Goal: Task Accomplishment & Management: Manage account settings

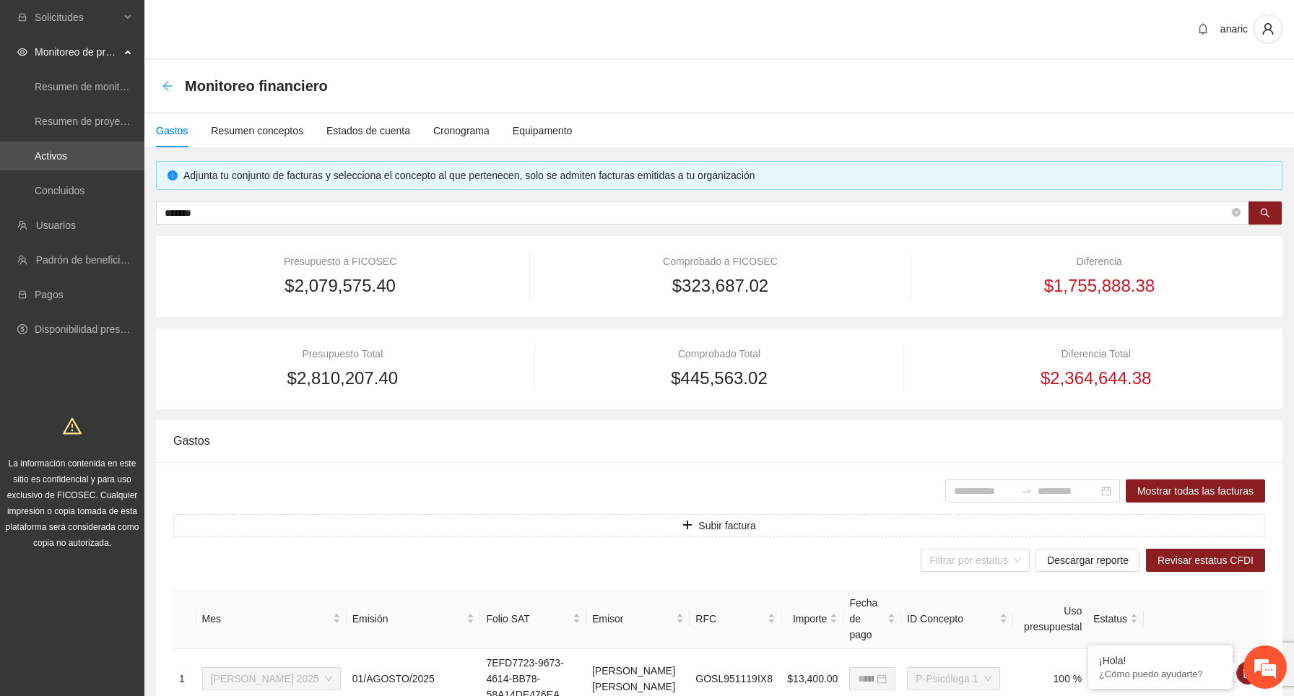
click at [170, 85] on icon "arrow-left" at bounding box center [167, 85] width 9 height 9
click at [166, 85] on icon "arrow-left" at bounding box center [168, 86] width 12 height 12
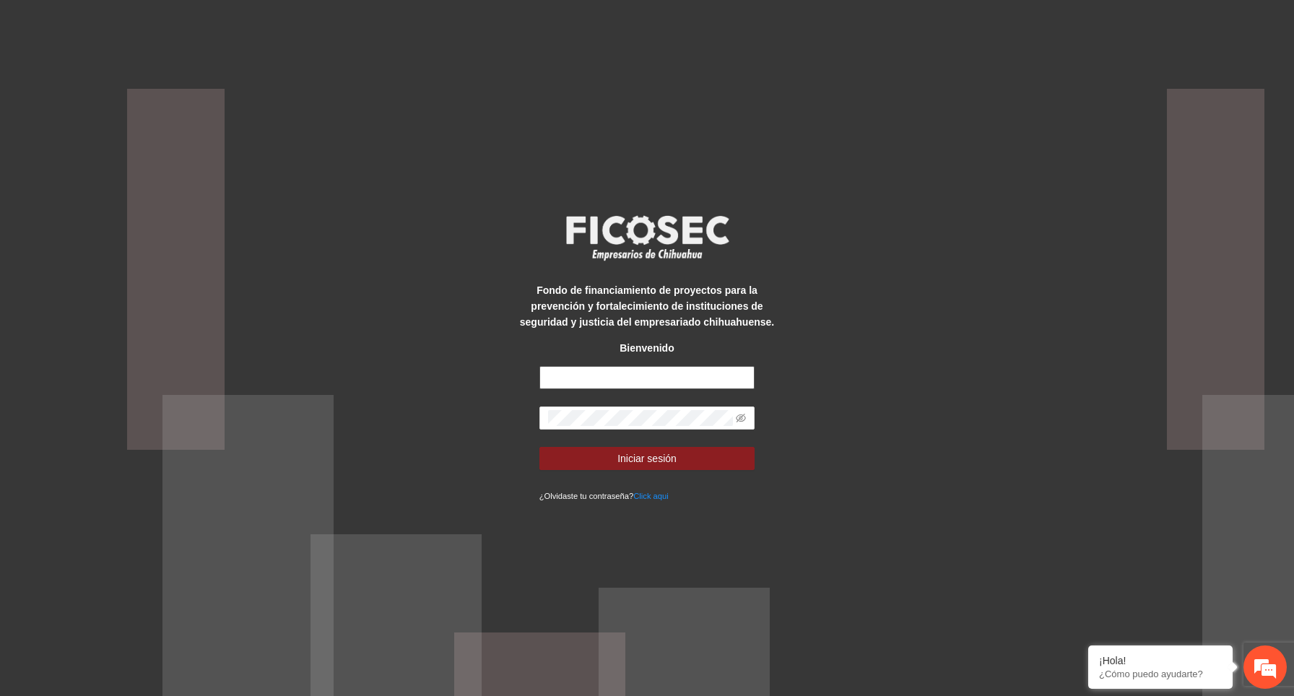
click at [685, 381] on input "text" at bounding box center [648, 377] width 216 height 23
type input "**********"
click at [746, 415] on span at bounding box center [648, 418] width 216 height 23
click at [735, 415] on span at bounding box center [648, 418] width 216 height 23
click at [745, 417] on icon "eye-invisible" at bounding box center [741, 418] width 10 height 10
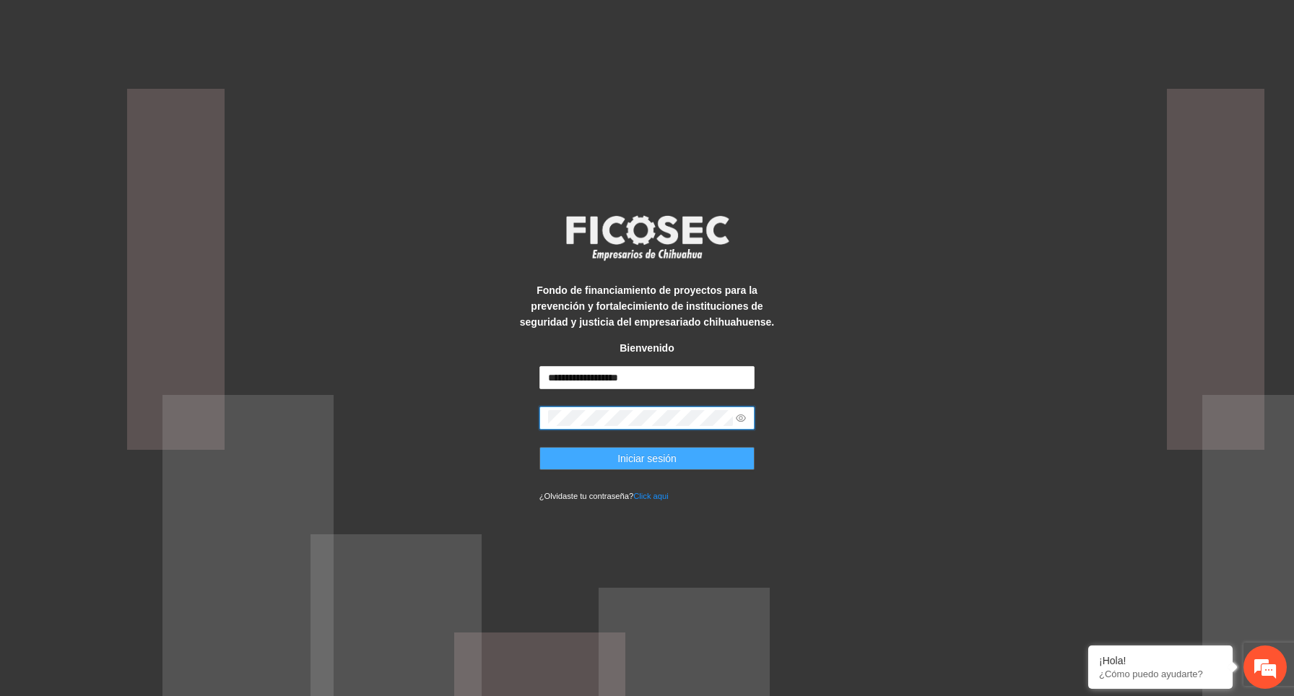
click at [693, 456] on button "Iniciar sesión" at bounding box center [648, 458] width 216 height 23
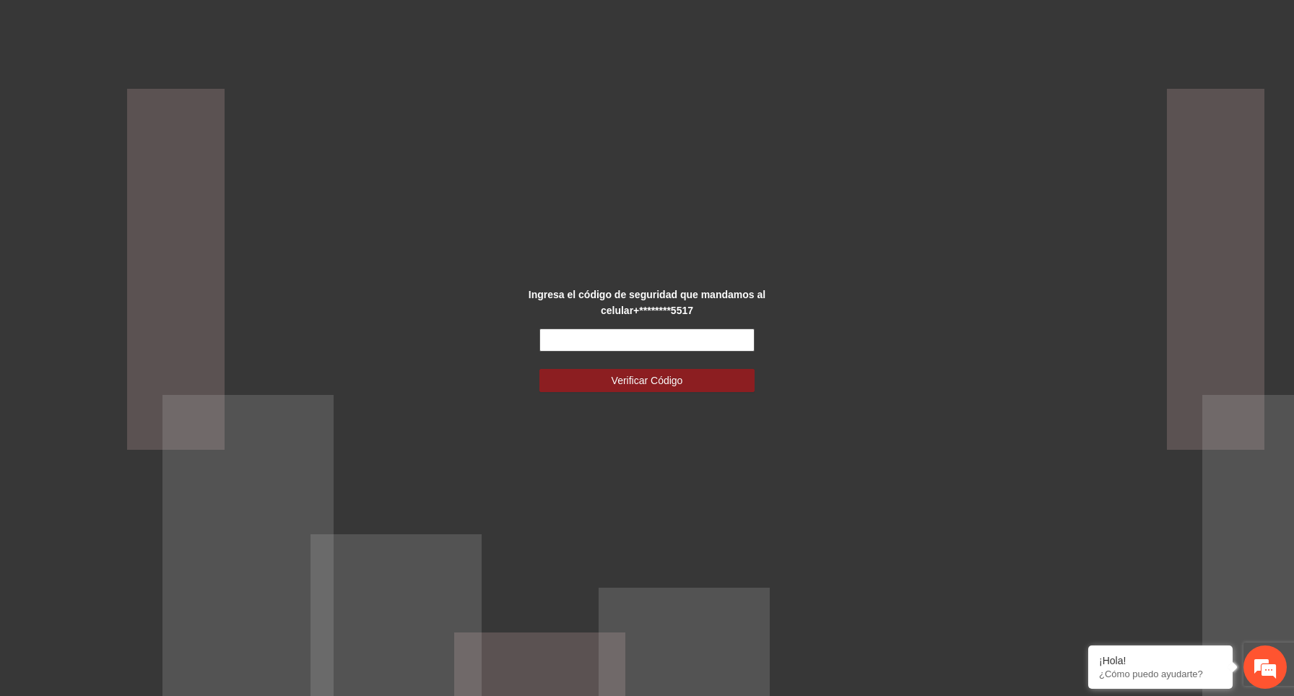
click at [587, 337] on input "text" at bounding box center [648, 340] width 216 height 23
paste input "******"
type input "******"
click at [673, 382] on span "Verificar Código" at bounding box center [648, 381] width 72 height 16
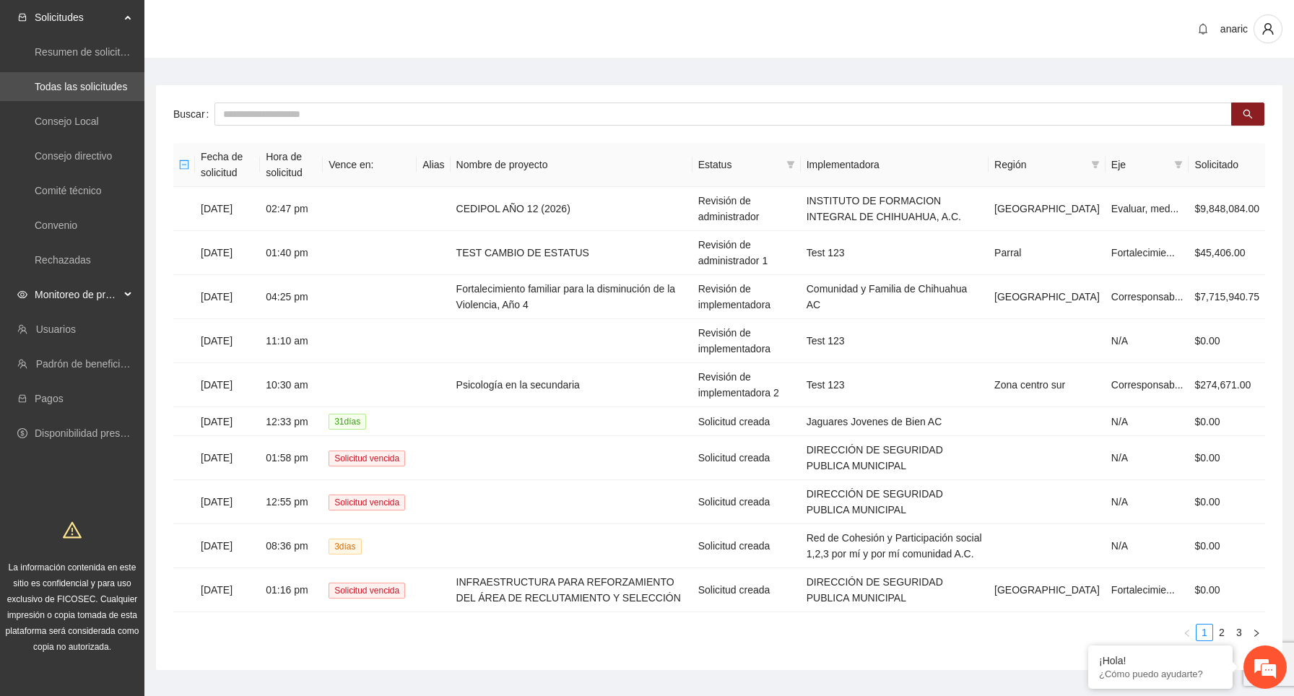
click at [132, 298] on div "Monitoreo de proyectos" at bounding box center [72, 294] width 144 height 29
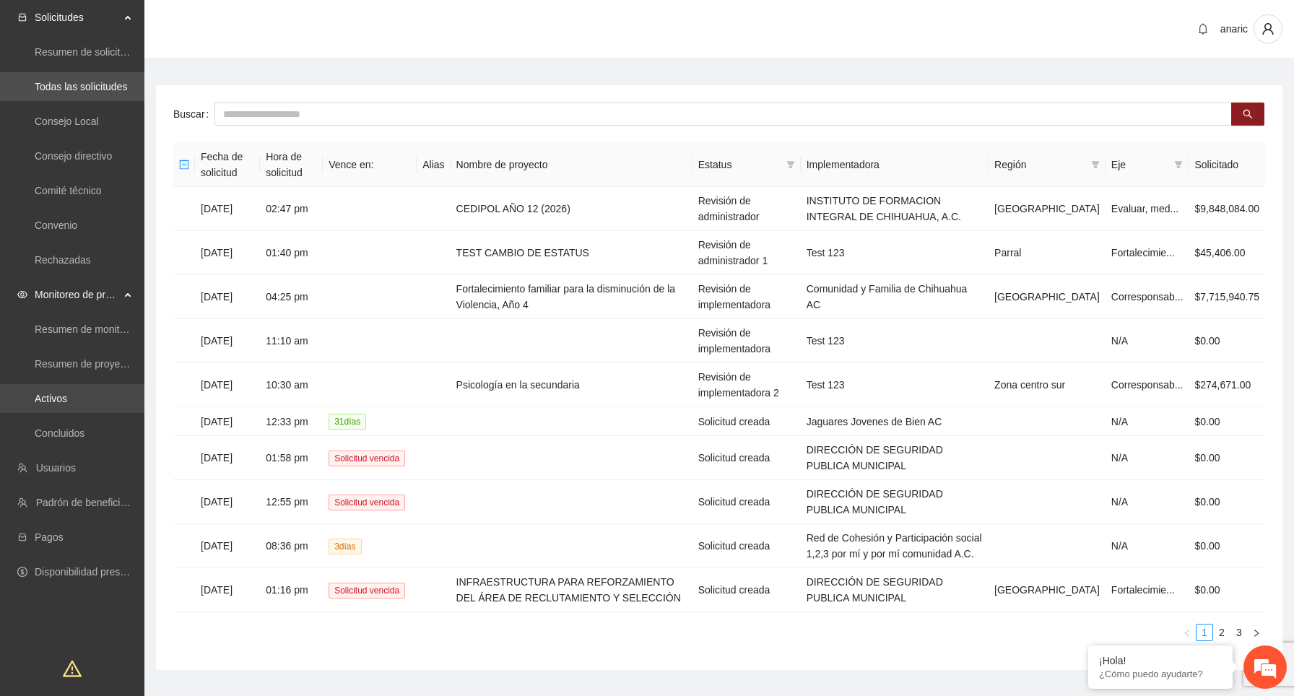
click at [67, 401] on link "Activos" at bounding box center [51, 399] width 33 height 12
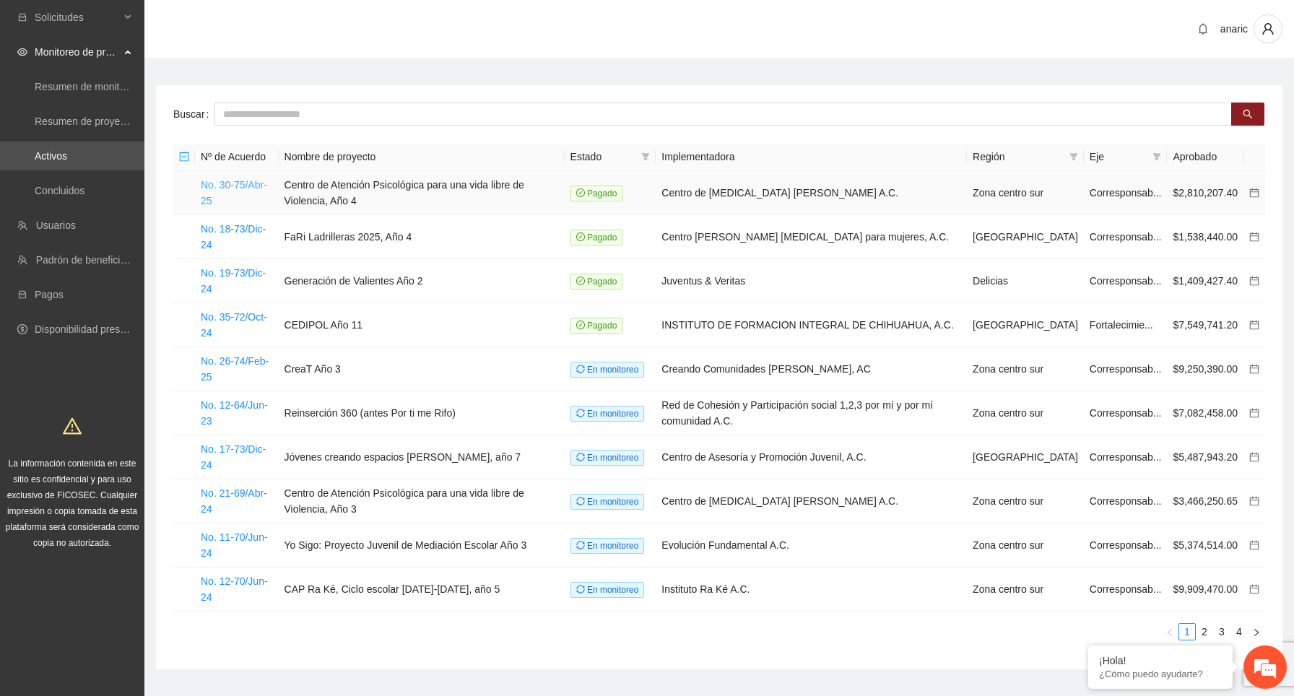
click at [243, 181] on link "No. 30-75/Abr-25" at bounding box center [234, 192] width 66 height 27
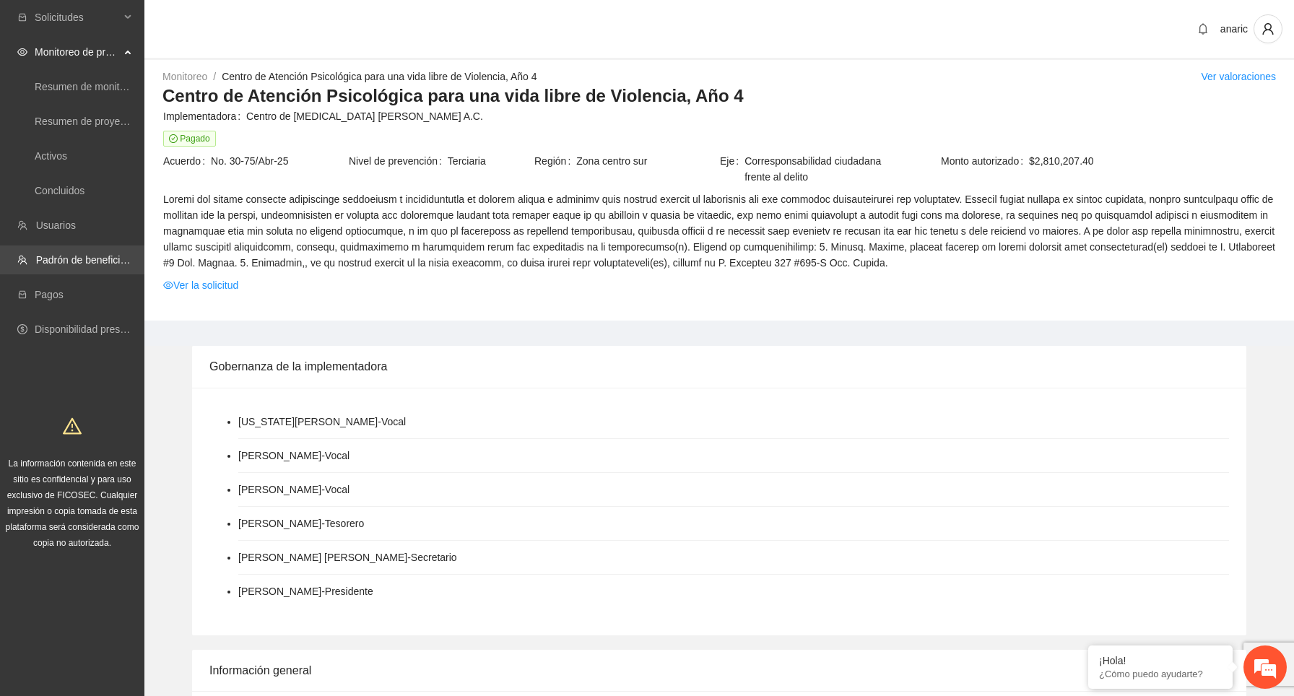
click at [108, 266] on link "Padrón de beneficiarios" at bounding box center [89, 260] width 106 height 12
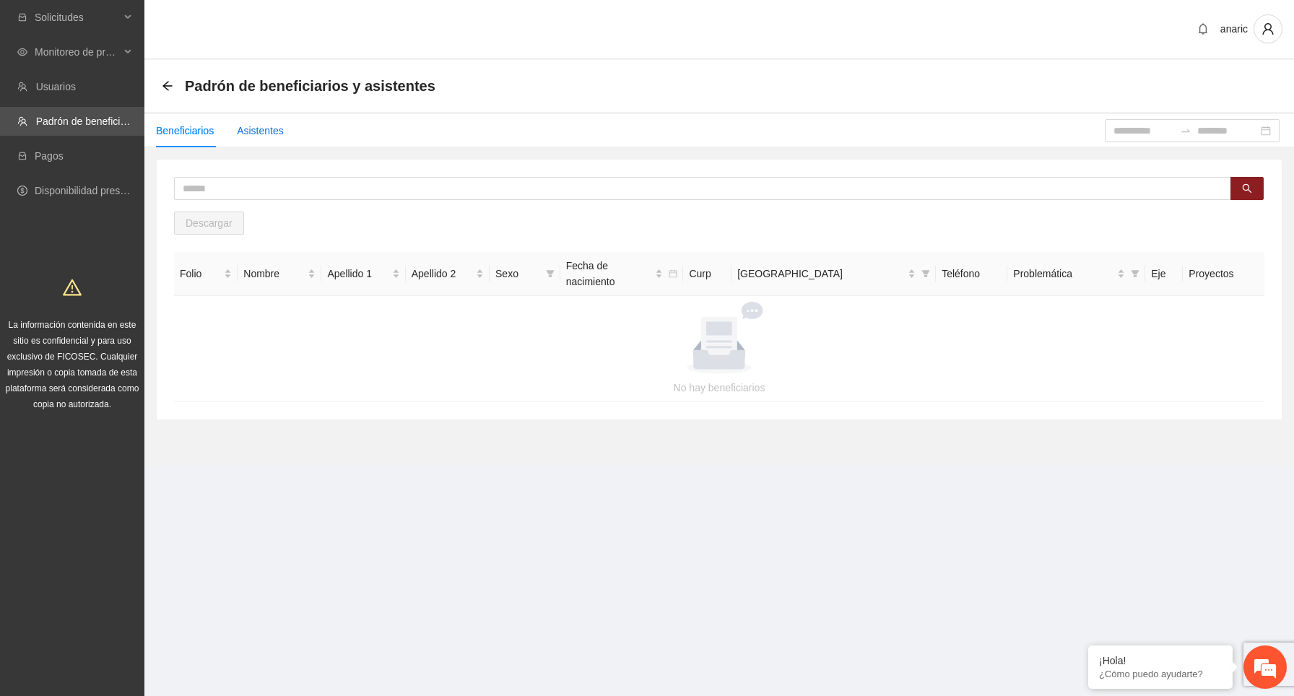
click at [275, 130] on div "Asistentes" at bounding box center [260, 131] width 47 height 16
click at [199, 134] on div "Beneficiarios" at bounding box center [185, 131] width 58 height 16
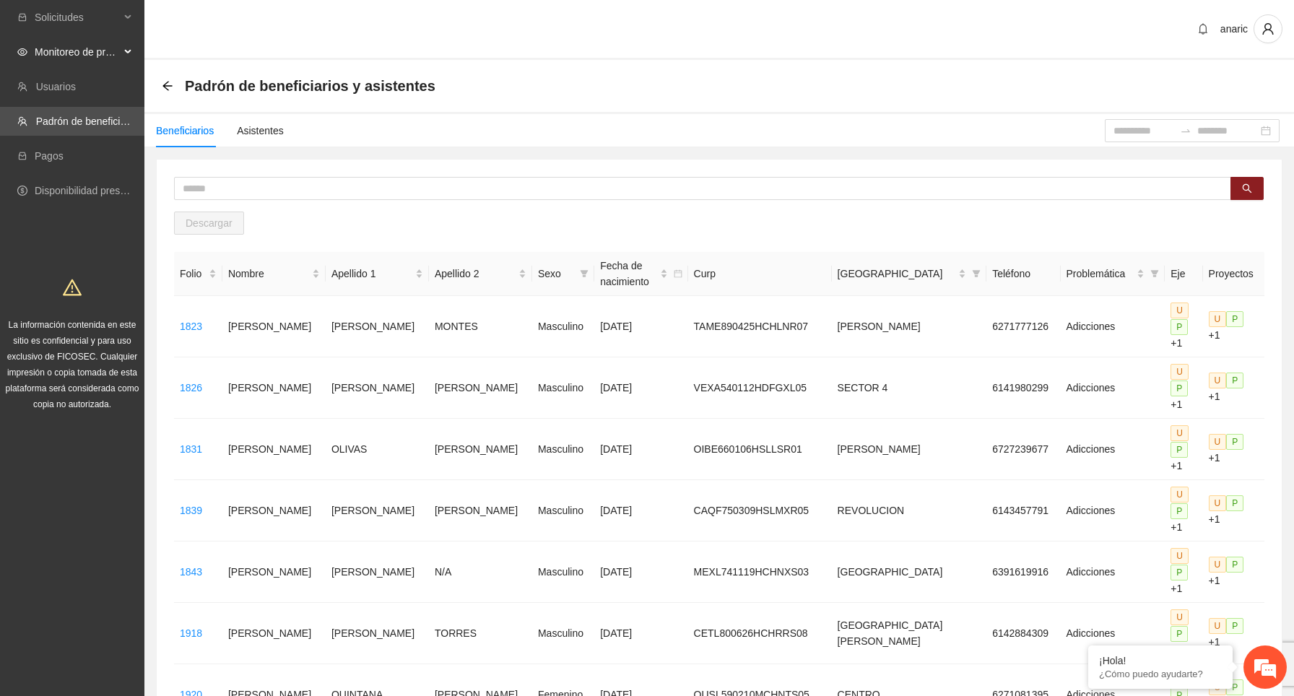
click at [126, 53] on div "Monitoreo de proyectos" at bounding box center [72, 52] width 144 height 29
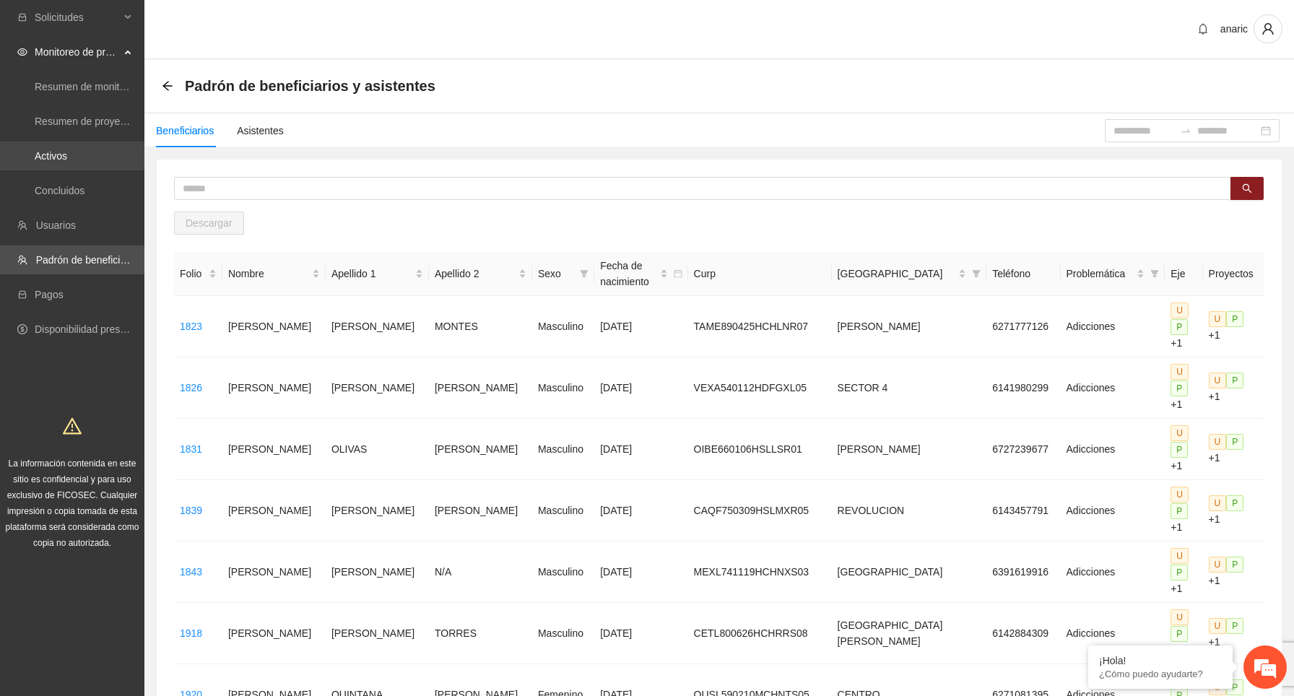
click at [67, 156] on link "Activos" at bounding box center [51, 156] width 33 height 12
